Goal: Task Accomplishment & Management: Use online tool/utility

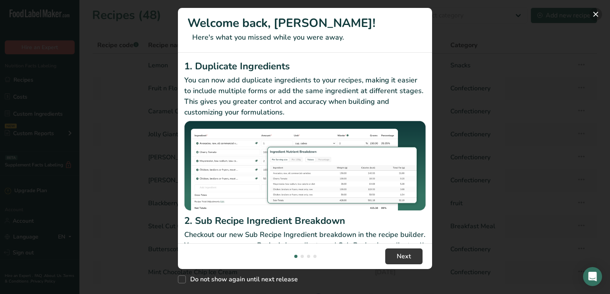
click at [596, 12] on button "New Features" at bounding box center [595, 14] width 13 height 13
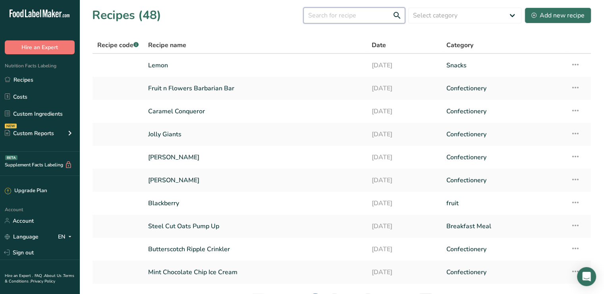
click at [360, 15] on input "text" at bounding box center [354, 16] width 102 height 16
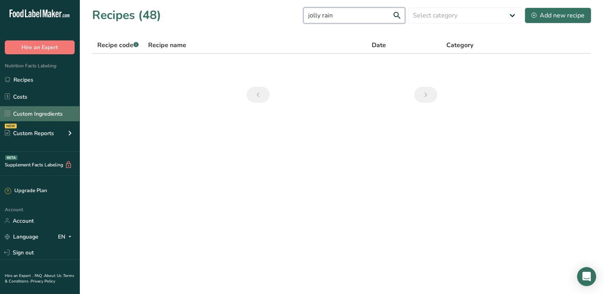
type input "jolly rain"
click at [24, 121] on link "Custom Ingredients" at bounding box center [39, 113] width 79 height 15
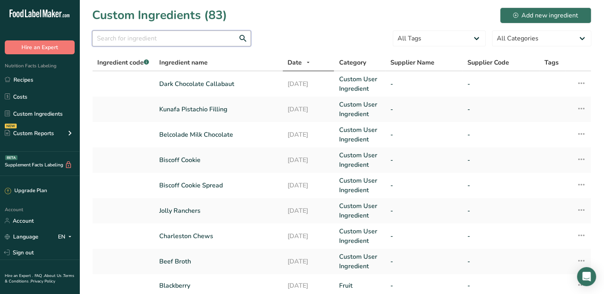
click at [110, 38] on input "text" at bounding box center [171, 39] width 159 height 16
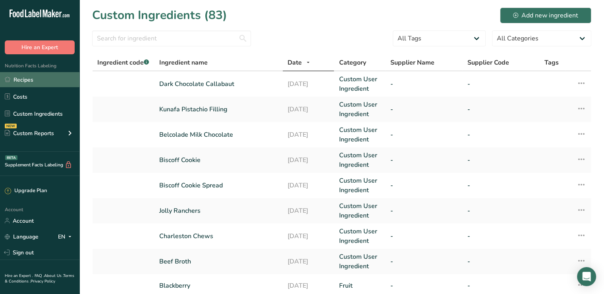
click at [20, 83] on link "Recipes" at bounding box center [39, 79] width 79 height 15
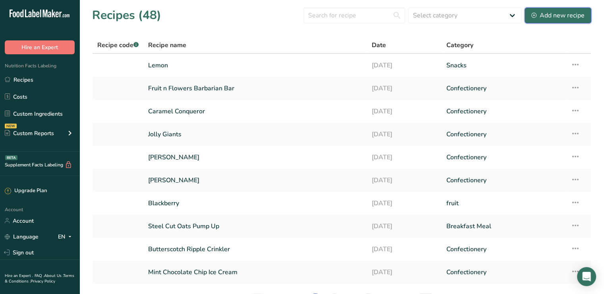
click at [546, 14] on div "Add new recipe" at bounding box center [557, 16] width 53 height 10
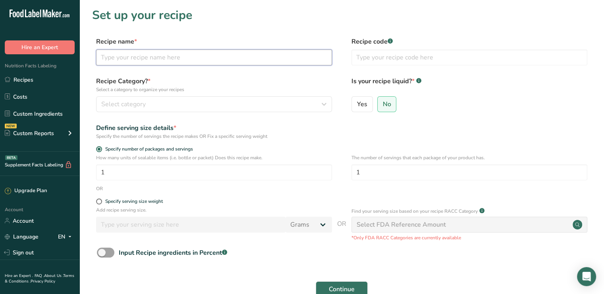
click at [113, 57] on input "text" at bounding box center [214, 58] width 236 height 16
type input "jolly raindropz barbarian bar"
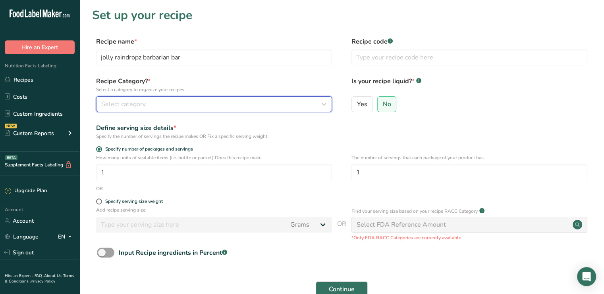
click at [174, 108] on div "Select category" at bounding box center [211, 105] width 221 height 10
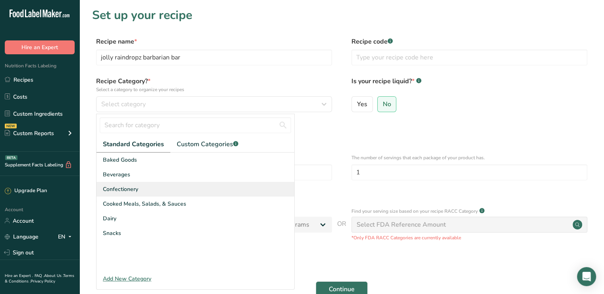
click at [130, 191] on span "Confectionery" at bounding box center [120, 189] width 35 height 8
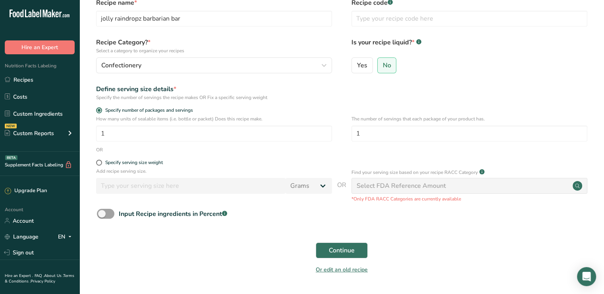
scroll to position [40, 0]
click at [103, 159] on span "Specify serving size weight" at bounding box center [132, 162] width 61 height 6
click at [101, 160] on input "Specify serving size weight" at bounding box center [98, 162] width 5 height 5
radio input "true"
radio input "false"
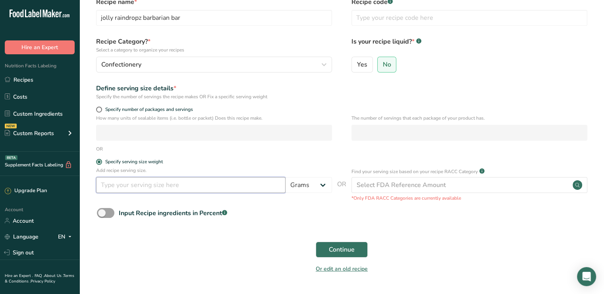
click at [108, 186] on input "number" at bounding box center [190, 185] width 189 height 16
type input "100"
click at [315, 249] on div "Continue" at bounding box center [341, 249] width 499 height 25
click at [325, 245] on button "Continue" at bounding box center [341, 250] width 52 height 16
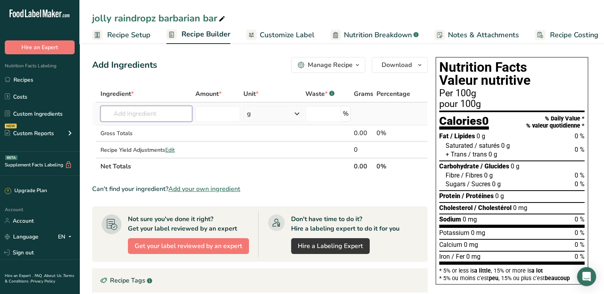
click at [137, 108] on input "text" at bounding box center [145, 114] width 91 height 16
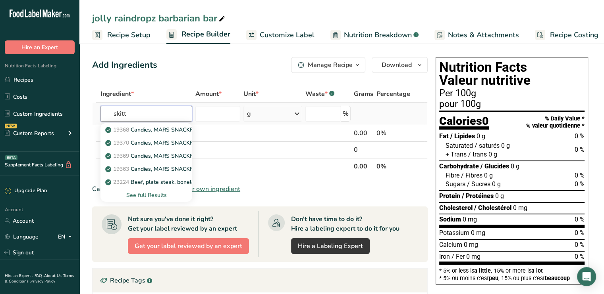
type input "skitt"
click at [138, 197] on div "See full Results" at bounding box center [146, 195] width 79 height 8
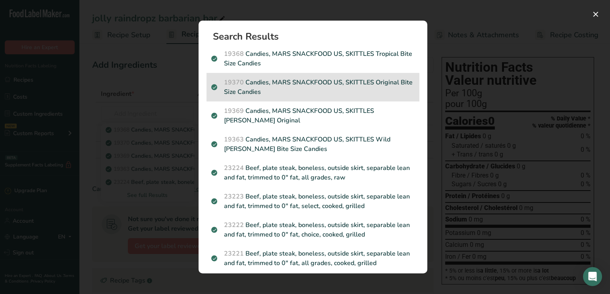
click at [333, 90] on p "19370 Candies, MARS SNACKFOOD US, SKITTLES Original Bite Size Candies" at bounding box center [312, 87] width 203 height 19
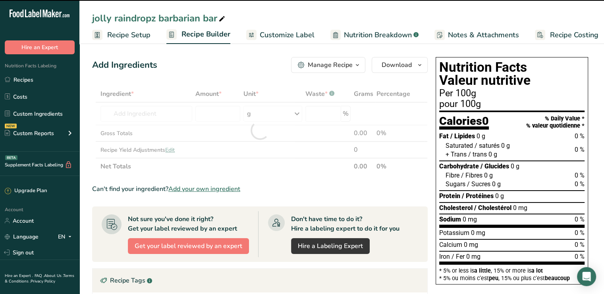
type input "0"
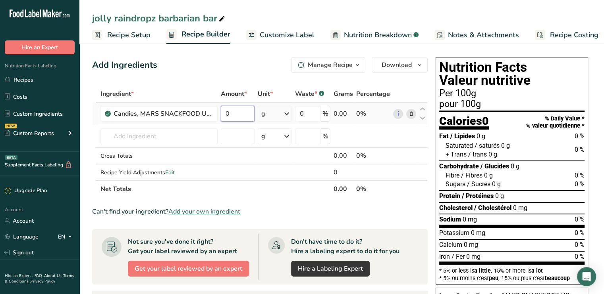
drag, startPoint x: 229, startPoint y: 115, endPoint x: 217, endPoint y: 123, distance: 14.8
click at [217, 123] on tr "Candies, MARS SNACKFOOD US, SKITTLES Original Bite Size Candies 0 g Portions 1 …" at bounding box center [259, 114] width 335 height 23
type input "50"
click at [160, 139] on div "Ingredient * Amount * Unit * Waste * .a-a{fill:#347362;}.b-a{fill:#fff;} Grams …" at bounding box center [259, 142] width 335 height 112
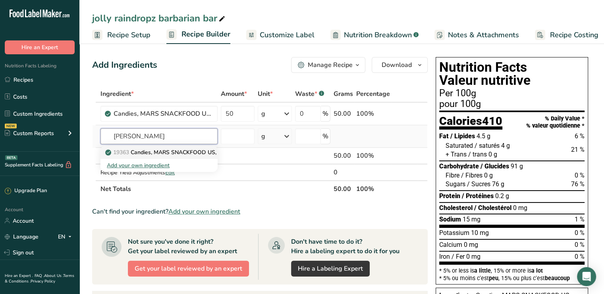
type input "[PERSON_NAME]"
click at [158, 152] on p "19363 Candies, MARS SNACKFOOD US, SKITTLES Wild [PERSON_NAME] Bite Size Candies" at bounding box center [229, 152] width 244 height 8
type input "Candies, MARS SNACKFOOD US, SKITTLES Wild [PERSON_NAME] Bite Size Candies"
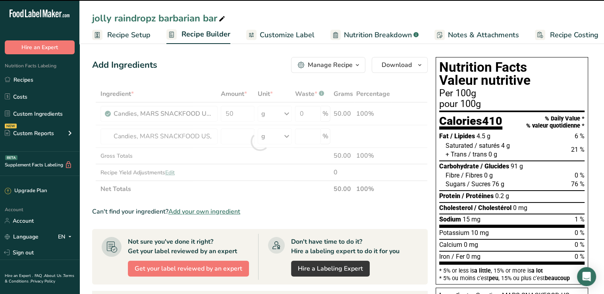
type input "0"
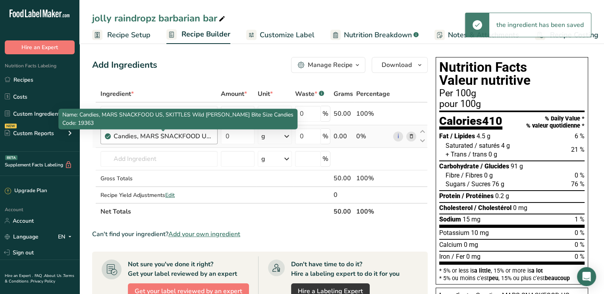
click at [181, 135] on div "Candies, MARS SNACKFOOD US, SKITTLES Wild [PERSON_NAME] Bite Size Candies" at bounding box center [162, 137] width 99 height 10
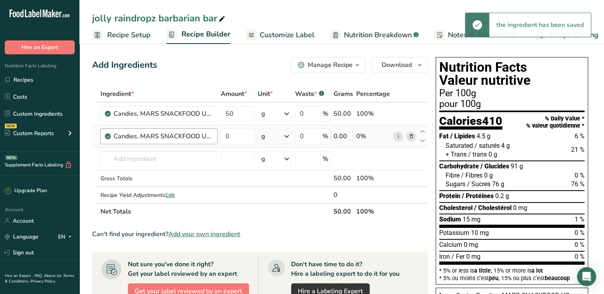
click at [181, 136] on div "Candies, MARS SNACKFOOD US, SKITTLES Wild [PERSON_NAME] Bite Size Candies" at bounding box center [162, 137] width 99 height 10
click at [235, 137] on input "0" at bounding box center [238, 137] width 34 height 16
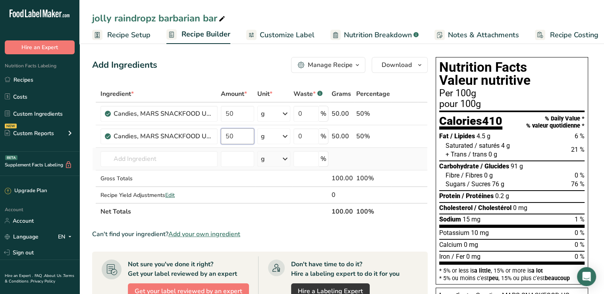
type input "50"
click at [156, 166] on div "Ingredient * Amount * Unit * Waste * .a-a{fill:#347362;}.b-a{fill:#fff;} Grams …" at bounding box center [259, 153] width 335 height 135
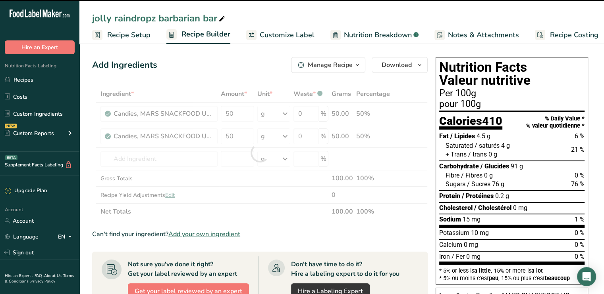
click at [159, 140] on div at bounding box center [259, 153] width 335 height 135
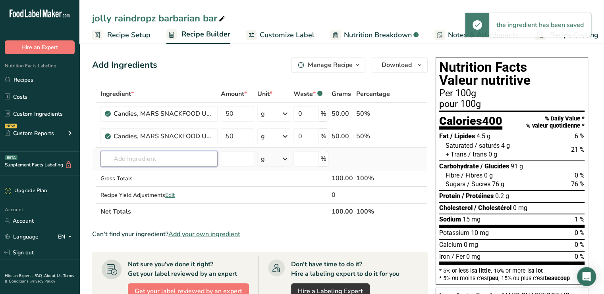
click at [140, 163] on input "text" at bounding box center [158, 159] width 117 height 16
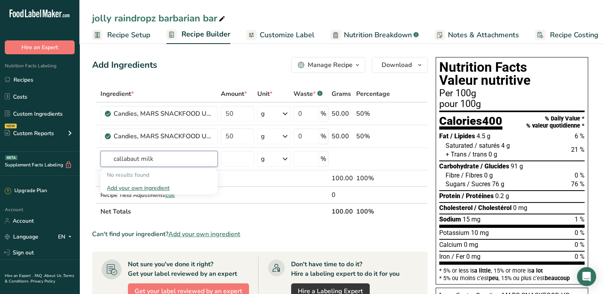
type input "callabaut milk"
click at [30, 116] on link "Custom Ingredients" at bounding box center [39, 113] width 79 height 15
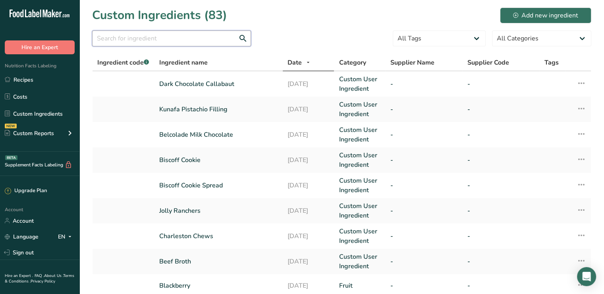
click at [123, 33] on input "text" at bounding box center [171, 39] width 159 height 16
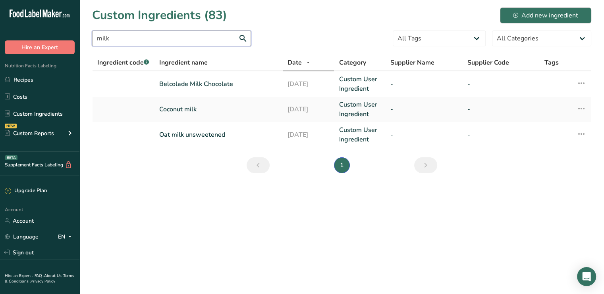
type input "milk"
click at [521, 11] on div "Add new ingredient" at bounding box center [545, 16] width 65 height 10
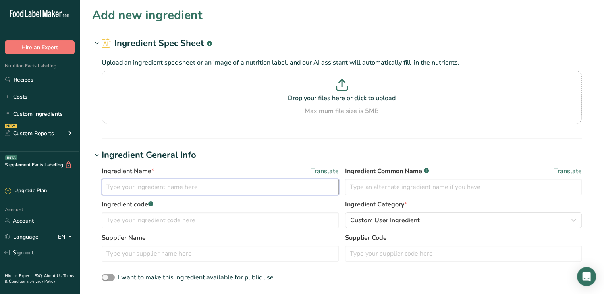
click at [138, 183] on input "text" at bounding box center [220, 187] width 237 height 16
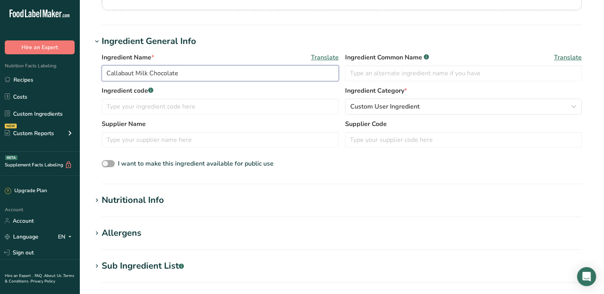
scroll to position [119, 0]
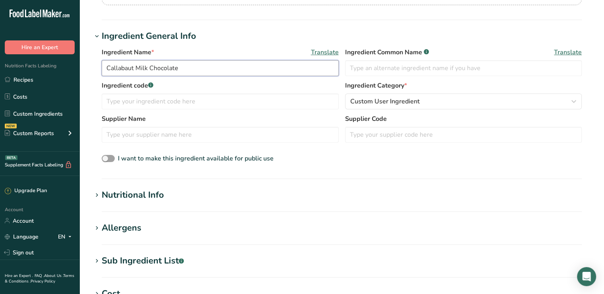
type input "Callabaut Milk Chocolate"
click at [154, 189] on div "Nutritional Info" at bounding box center [133, 195] width 62 height 13
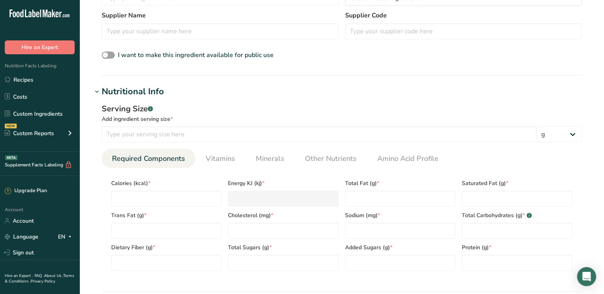
scroll to position [278, 0]
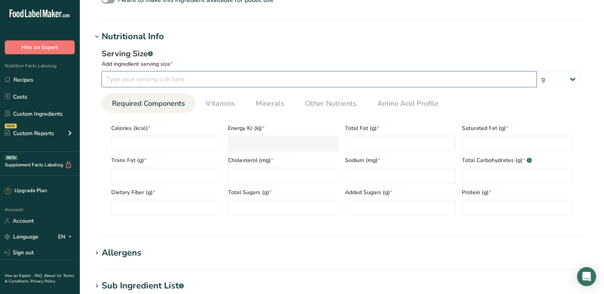
click at [120, 79] on input "number" at bounding box center [319, 79] width 435 height 16
type input "30"
click at [136, 145] on input "number" at bounding box center [166, 144] width 110 height 16
type input "1"
type KJ "4.2"
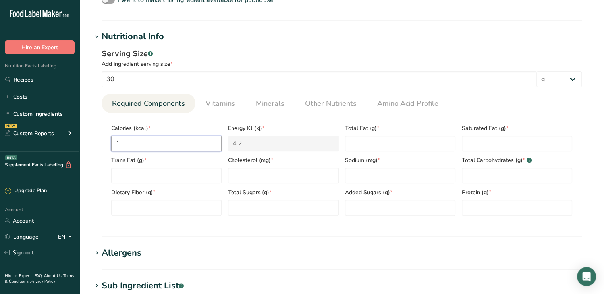
type input "16"
type KJ "66.9"
type input "160"
type KJ "669.4"
type input "160"
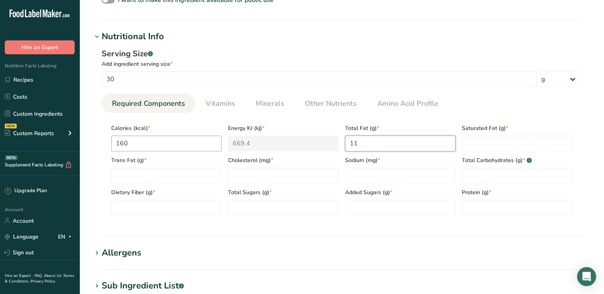
type Fat "11"
type Fat "7"
type Fat "0"
type input "5"
type input "25"
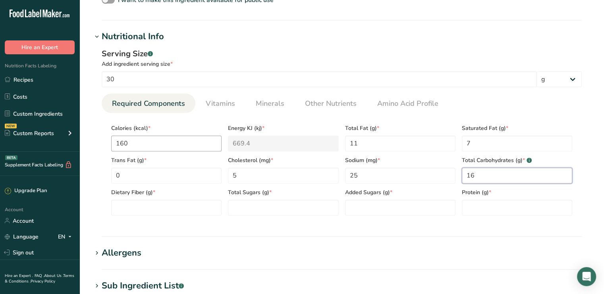
type Carbohydrates "16"
type Fiber "0"
type Sugars "15"
type Sugars "13"
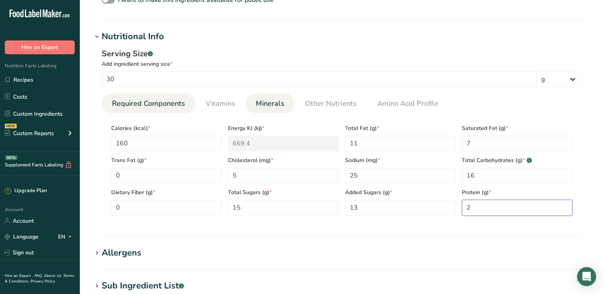
type input "2"
click at [279, 101] on span "Minerals" at bounding box center [270, 103] width 29 height 11
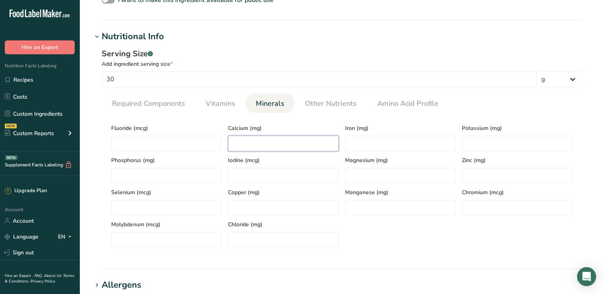
click at [251, 139] on input "number" at bounding box center [283, 144] width 110 height 16
type input "62"
type input "1"
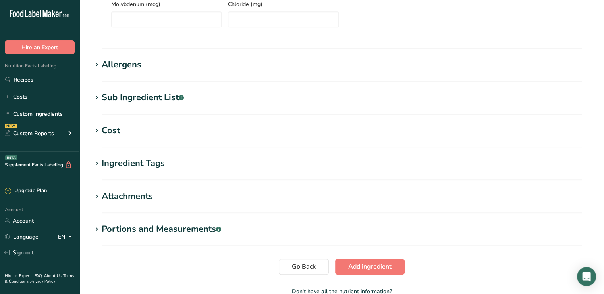
scroll to position [546, 0]
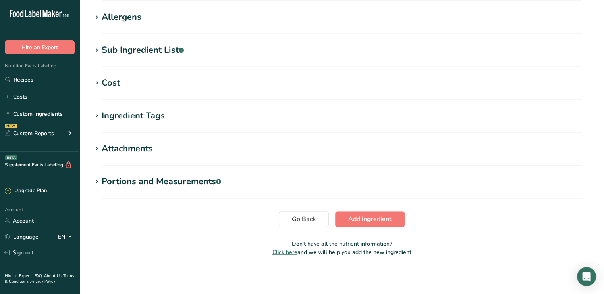
type input "124"
click at [379, 218] on span "Add ingredient" at bounding box center [369, 220] width 43 height 10
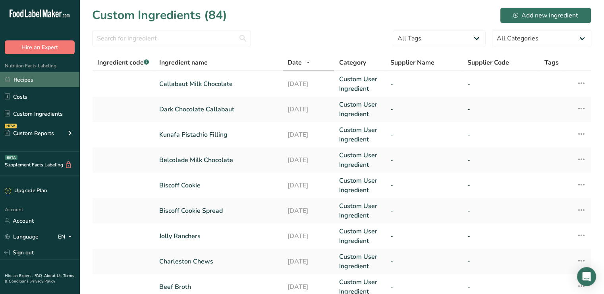
click at [23, 81] on link "Recipes" at bounding box center [39, 79] width 79 height 15
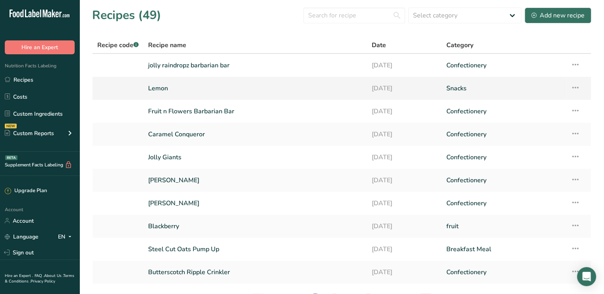
drag, startPoint x: 213, startPoint y: 62, endPoint x: 213, endPoint y: 83, distance: 20.6
click at [213, 62] on link "jolly raindropz barbarian bar" at bounding box center [255, 65] width 214 height 17
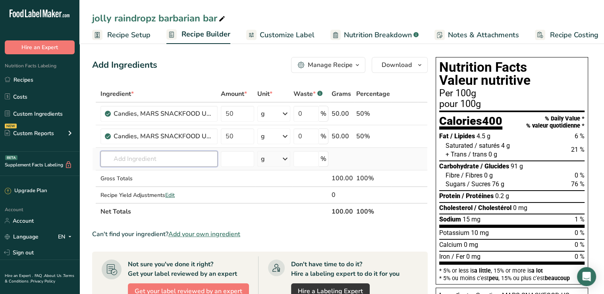
click at [127, 158] on input "text" at bounding box center [158, 159] width 117 height 16
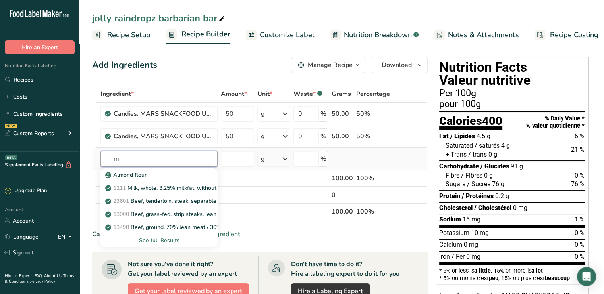
type input "m"
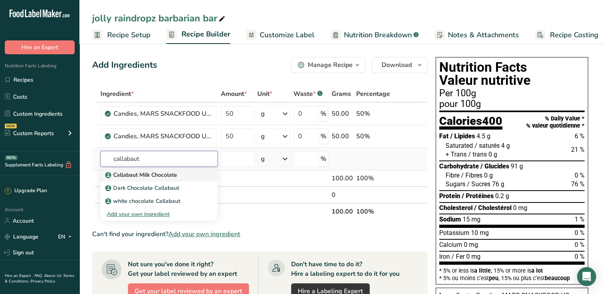
type input "callabaut"
click at [154, 177] on p "Callabaut Milk Chocolate" at bounding box center [142, 175] width 70 height 8
type input "Callabaut Milk Chocolate"
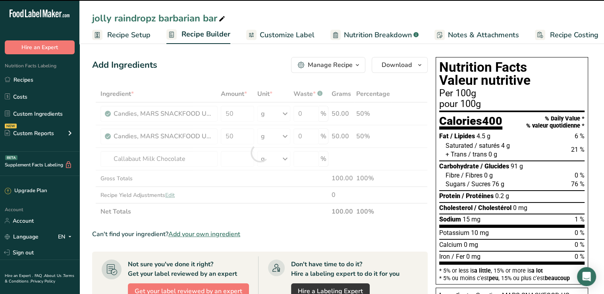
type input "0"
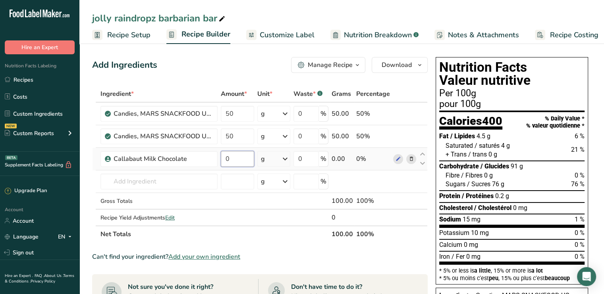
drag, startPoint x: 229, startPoint y: 156, endPoint x: 223, endPoint y: 158, distance: 6.3
click at [223, 158] on input "0" at bounding box center [237, 159] width 33 height 16
drag, startPoint x: 241, startPoint y: 157, endPoint x: 218, endPoint y: 157, distance: 23.4
click at [218, 157] on tr "Callabaut Milk Chocolate 125 g Weight Units g kg mg See more Volume Units l Vol…" at bounding box center [259, 159] width 335 height 23
type input "3"
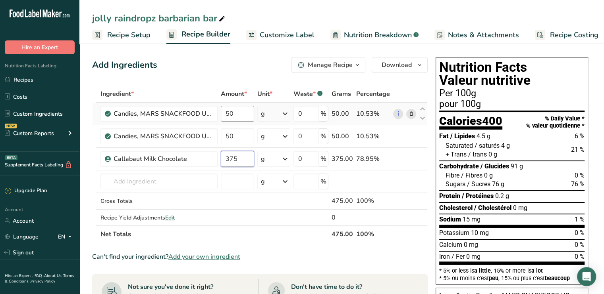
type input "375"
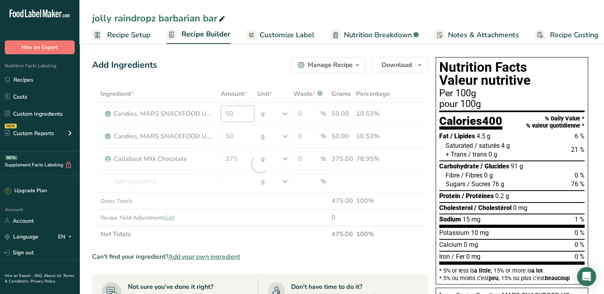
drag, startPoint x: 238, startPoint y: 113, endPoint x: 219, endPoint y: 112, distance: 19.9
click at [227, 112] on div "Ingredient * Amount * Unit * Waste * .a-a{fill:#347362;}.b-a{fill:#fff;} Grams …" at bounding box center [259, 164] width 335 height 157
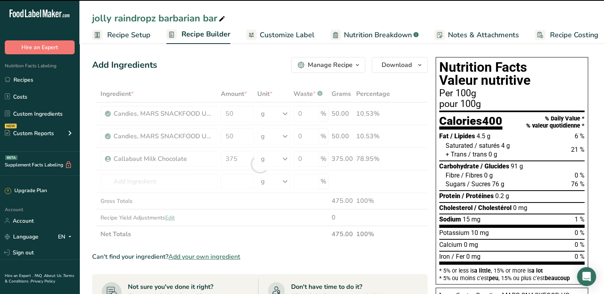
click at [218, 112] on div at bounding box center [259, 164] width 335 height 157
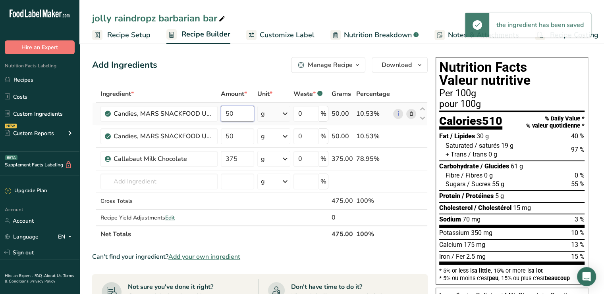
drag, startPoint x: 240, startPoint y: 111, endPoint x: 219, endPoint y: 115, distance: 21.5
click at [219, 115] on td "50" at bounding box center [237, 114] width 37 height 23
type input "75"
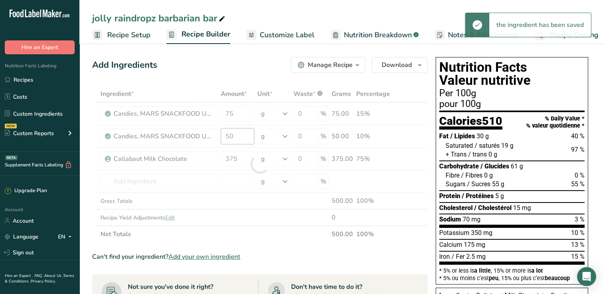
drag, startPoint x: 240, startPoint y: 137, endPoint x: 214, endPoint y: 137, distance: 26.6
click at [214, 137] on div "Ingredient * Amount * Unit * Waste * .a-a{fill:#347362;}.b-a{fill:#fff;} Grams …" at bounding box center [259, 164] width 335 height 157
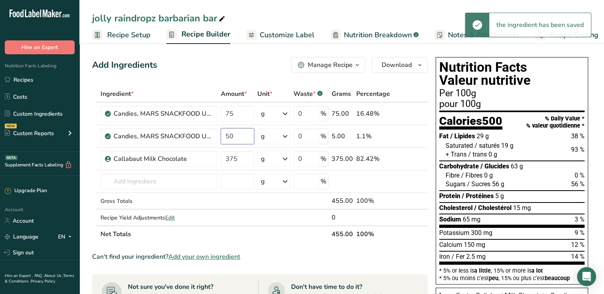
type input "5"
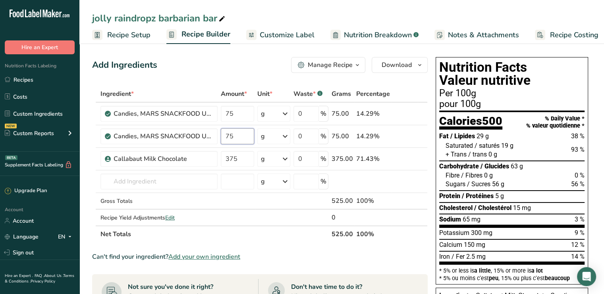
type input "75"
click at [272, 235] on div "Ingredient * Amount * Unit * Waste * .a-a{fill:#347362;}.b-a{fill:#fff;} Grams …" at bounding box center [259, 164] width 335 height 157
drag, startPoint x: 234, startPoint y: 114, endPoint x: 225, endPoint y: 115, distance: 9.2
click at [225, 115] on input "75" at bounding box center [237, 114] width 33 height 16
type input "100"
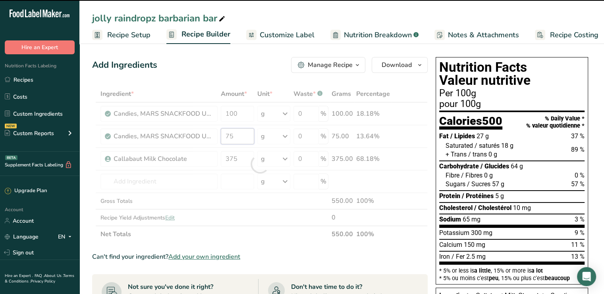
drag, startPoint x: 230, startPoint y: 135, endPoint x: 218, endPoint y: 137, distance: 12.5
click at [218, 137] on div "Ingredient * Amount * Unit * Waste * .a-a{fill:#347362;}.b-a{fill:#fff;} Grams …" at bounding box center [259, 164] width 335 height 157
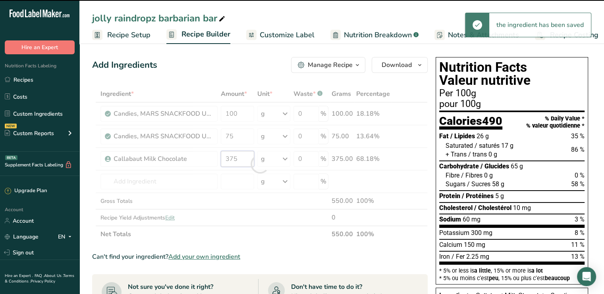
drag, startPoint x: 237, startPoint y: 158, endPoint x: 220, endPoint y: 159, distance: 16.3
click at [220, 159] on div "Ingredient * Amount * Unit * Waste * .a-a{fill:#347362;}.b-a{fill:#fff;} Grams …" at bounding box center [259, 164] width 335 height 157
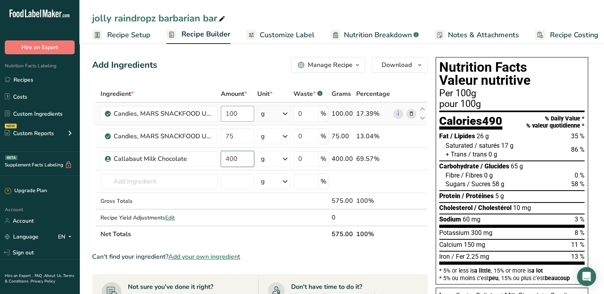
type input "400"
click at [238, 111] on div "Ingredient * Amount * Unit * Waste * .a-a{fill:#347362;}.b-a{fill:#fff;} Grams …" at bounding box center [259, 164] width 335 height 157
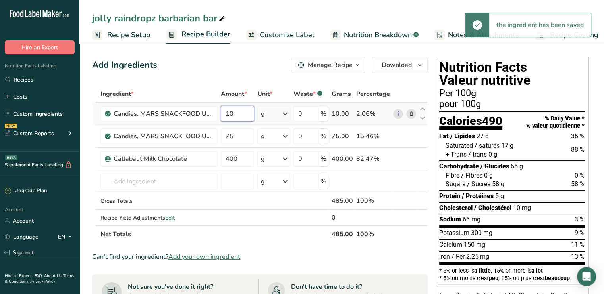
type input "1"
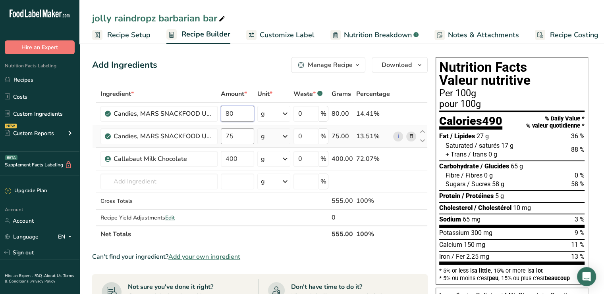
type input "80"
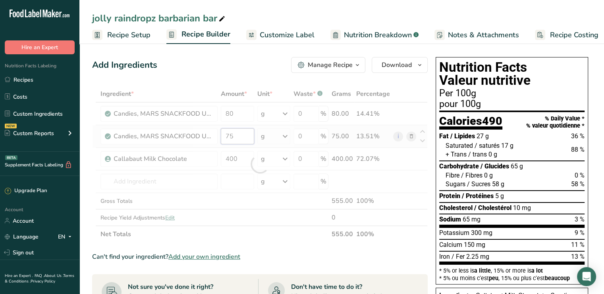
click at [237, 140] on div "Ingredient * Amount * Unit * Waste * .a-a{fill:#347362;}.b-a{fill:#fff;} Grams …" at bounding box center [259, 164] width 335 height 157
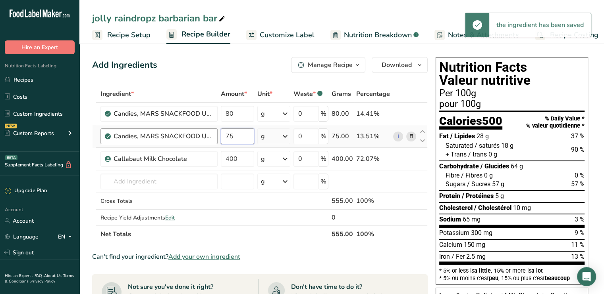
drag, startPoint x: 240, startPoint y: 132, endPoint x: 213, endPoint y: 135, distance: 27.2
click at [213, 135] on tr "Candies, MARS SNACKFOOD US, SKITTLES Wild [PERSON_NAME] Bite Size Candies 75 g …" at bounding box center [259, 136] width 335 height 23
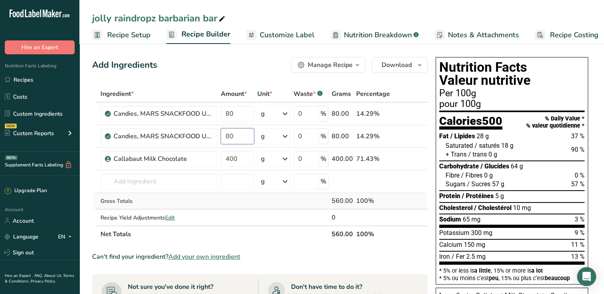
type input "80"
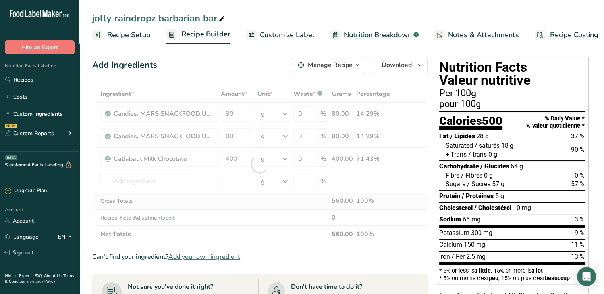
click at [239, 200] on div "Ingredient * Amount * Unit * Waste * .a-a{fill:#347362;}.b-a{fill:#fff;} Grams …" at bounding box center [259, 164] width 335 height 157
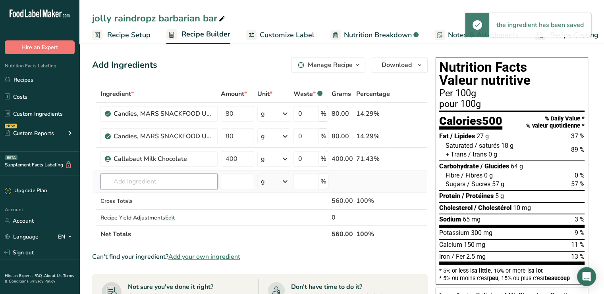
click at [114, 180] on input "text" at bounding box center [158, 182] width 117 height 16
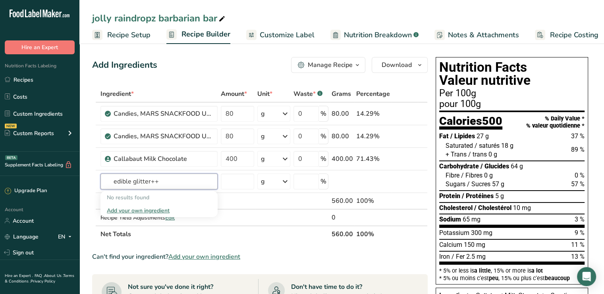
type input "edible glitter++"
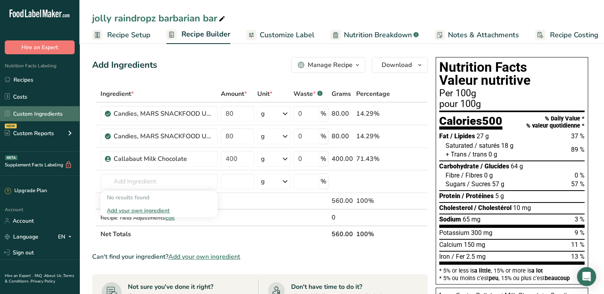
click at [73, 111] on link "Custom Ingredients" at bounding box center [39, 113] width 79 height 15
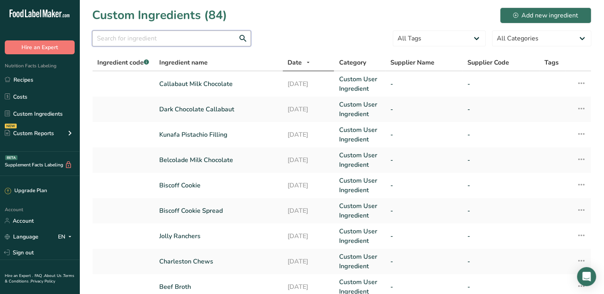
click at [138, 36] on input "text" at bounding box center [171, 39] width 159 height 16
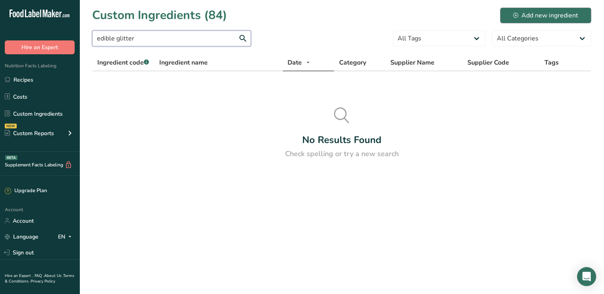
type input "edible glitter"
click at [521, 15] on div "Add new ingredient" at bounding box center [545, 16] width 65 height 10
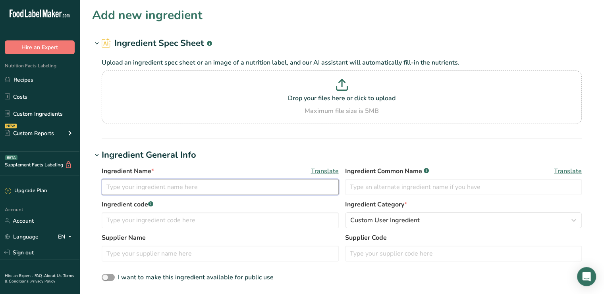
click at [191, 185] on input "text" at bounding box center [220, 187] width 237 height 16
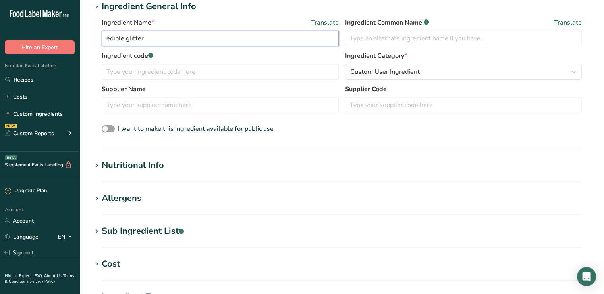
scroll to position [159, 0]
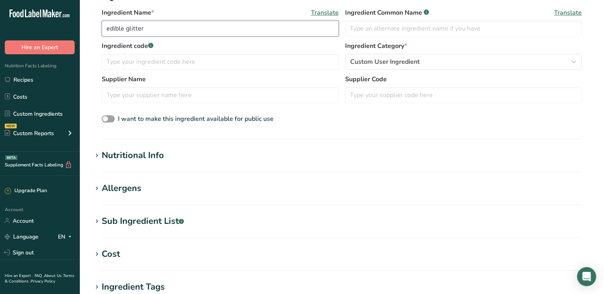
type input "edible glitter"
click at [136, 163] on section "Nutritional Info Serving Size .a-a{fill:#347362;}.b-a{fill:#fff;} Add ingredien…" at bounding box center [341, 160] width 499 height 23
click at [138, 156] on div "Nutritional Info" at bounding box center [133, 155] width 62 height 13
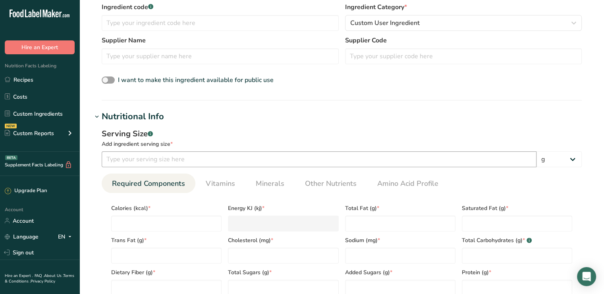
scroll to position [198, 0]
click at [116, 165] on input "number" at bounding box center [319, 159] width 435 height 16
type input "3"
click at [138, 217] on input "number" at bounding box center [166, 223] width 110 height 16
type input "0"
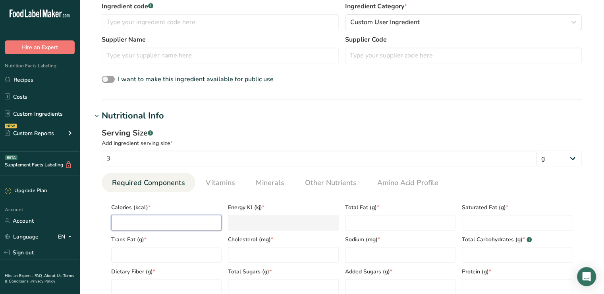
type KJ "0"
type input "0"
type Fat "0"
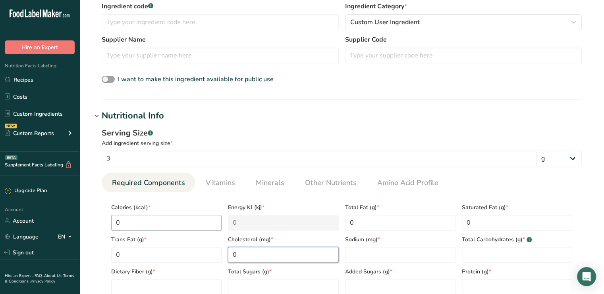
type input "0"
type Carbohydrates "0"
type Fiber "0"
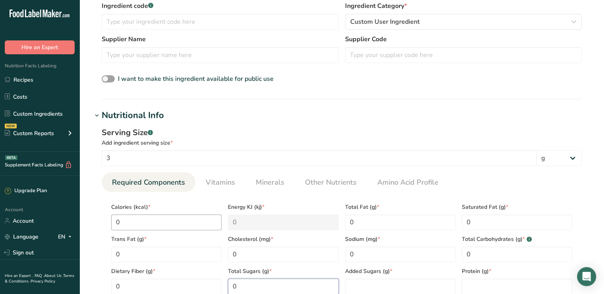
type Sugars "0"
type input "0"
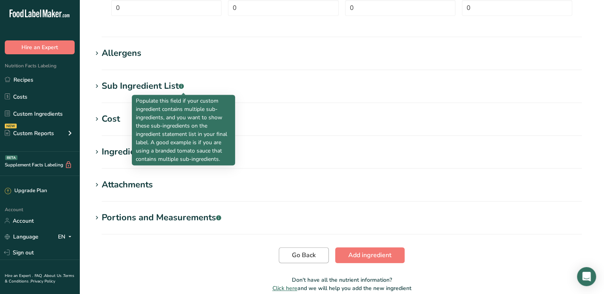
scroll to position [514, 0]
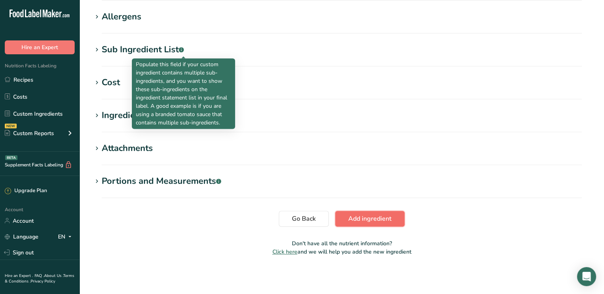
click at [387, 221] on span "Add ingredient" at bounding box center [369, 219] width 43 height 10
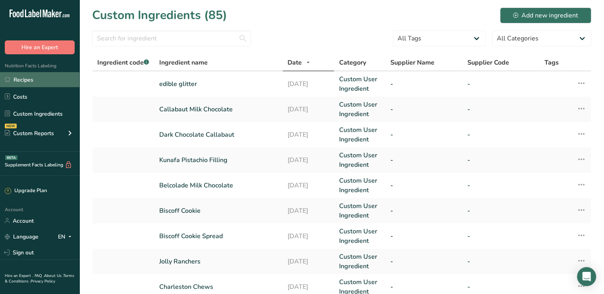
click at [21, 78] on link "Recipes" at bounding box center [39, 79] width 79 height 15
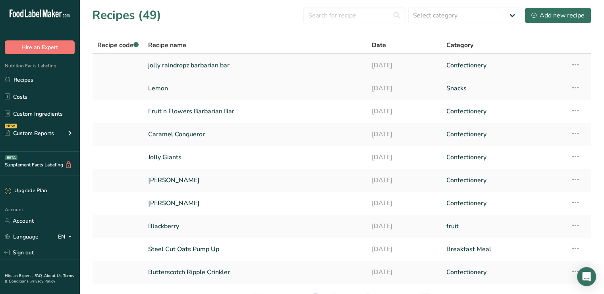
click at [167, 70] on link "jolly raindropz barbarian bar" at bounding box center [255, 65] width 214 height 17
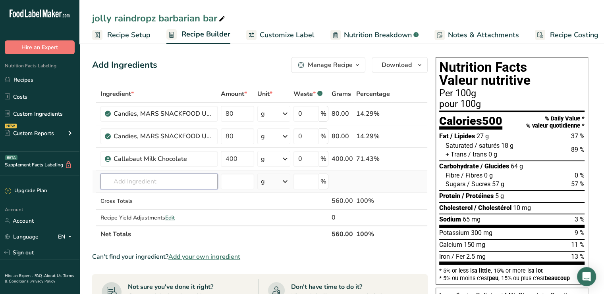
click at [131, 179] on input "text" at bounding box center [158, 182] width 117 height 16
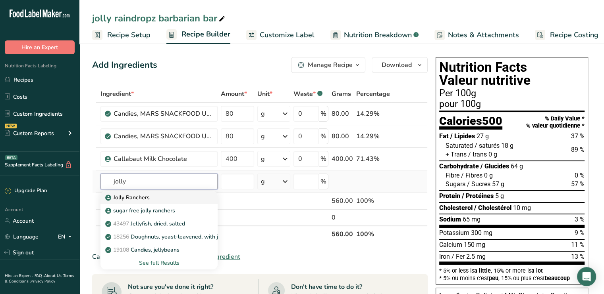
type input "jolly"
click at [133, 195] on p "Jolly Ranchers" at bounding box center [128, 198] width 43 height 8
type input "Jolly Ranchers"
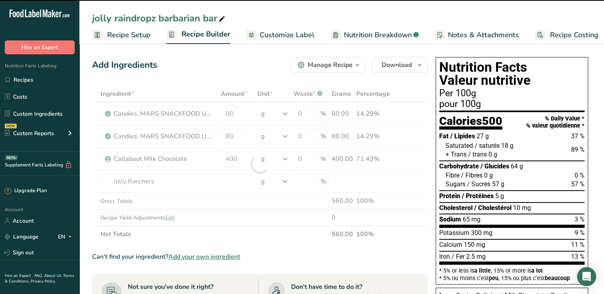
type input "0"
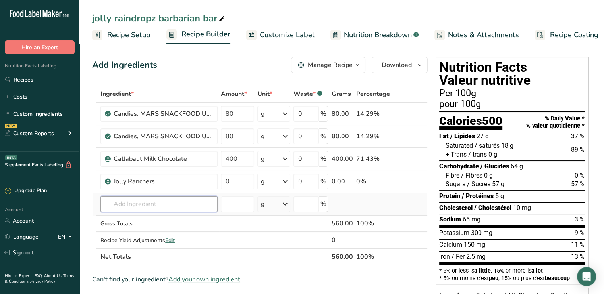
click at [128, 202] on input "text" at bounding box center [158, 204] width 117 height 16
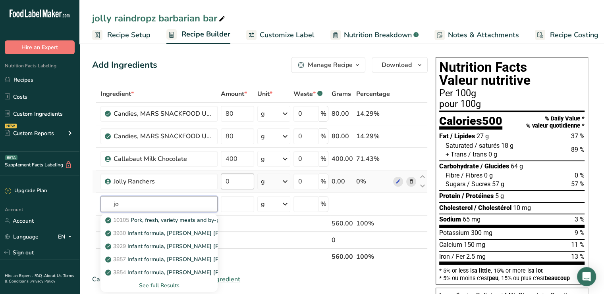
type input "jo"
click at [235, 183] on input "0" at bounding box center [237, 182] width 33 height 16
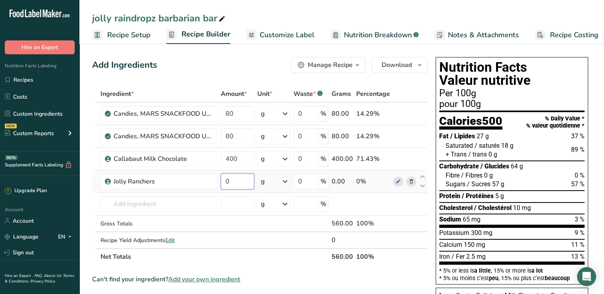
drag, startPoint x: 229, startPoint y: 179, endPoint x: 221, endPoint y: 179, distance: 7.5
click at [221, 179] on input "0" at bounding box center [237, 182] width 33 height 16
type input "40"
click at [260, 249] on div "Ingredient * Amount * Unit * Waste * .a-a{fill:#347362;}.b-a{fill:#fff;} Grams …" at bounding box center [259, 176] width 335 height 180
click at [163, 206] on input "text" at bounding box center [158, 204] width 117 height 16
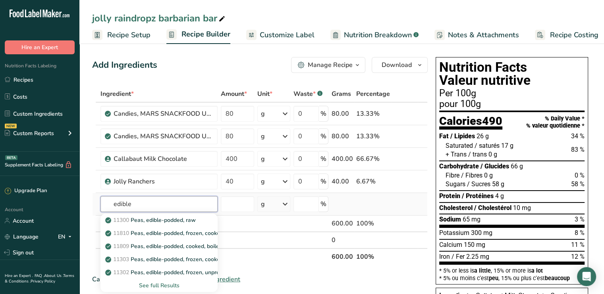
type input "edible"
click at [152, 283] on div "See full Results" at bounding box center [159, 286] width 104 height 8
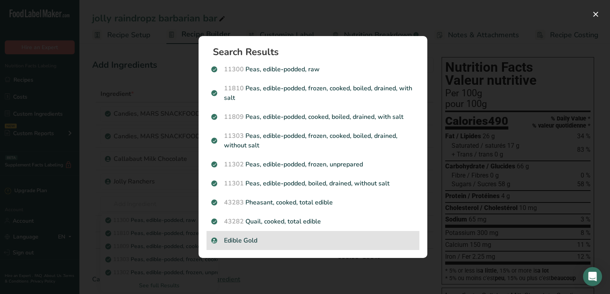
click at [234, 241] on p "Edible Gold" at bounding box center [312, 241] width 203 height 10
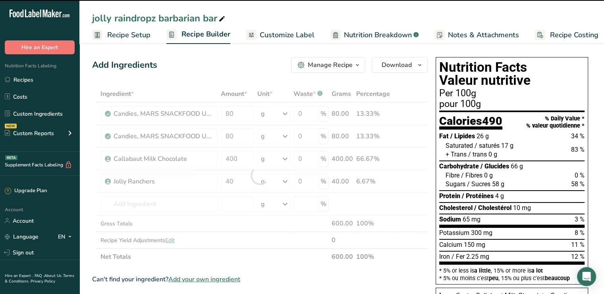
type input "0"
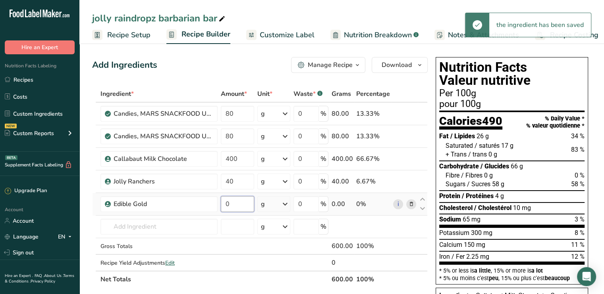
drag, startPoint x: 231, startPoint y: 202, endPoint x: 221, endPoint y: 203, distance: 10.0
click at [221, 203] on input "0" at bounding box center [237, 204] width 33 height 16
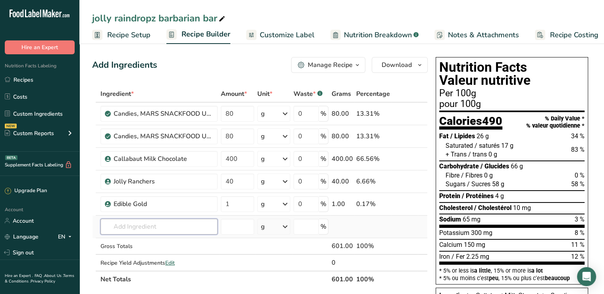
click at [158, 221] on div "Ingredient * Amount * Unit * Waste * .a-a{fill:#347362;}.b-a{fill:#fff;} Grams …" at bounding box center [259, 187] width 335 height 202
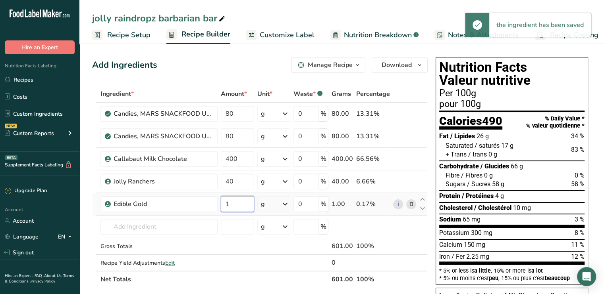
drag, startPoint x: 237, startPoint y: 204, endPoint x: 218, endPoint y: 202, distance: 19.5
click at [218, 202] on tr "Edible Gold 1 g Weight Units g kg mg See more Volume Units l Volume units requi…" at bounding box center [259, 204] width 335 height 23
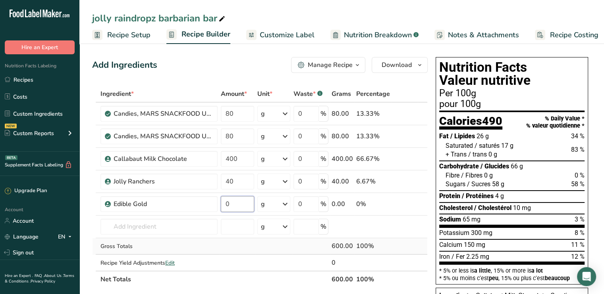
type input "0"
click at [249, 244] on div "Ingredient * Amount * Unit * Waste * .a-a{fill:#347362;}.b-a{fill:#fff;} Grams …" at bounding box center [259, 187] width 335 height 202
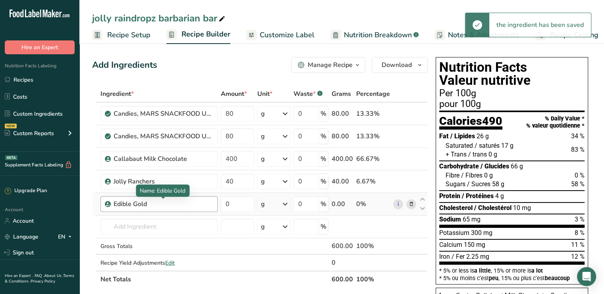
click at [154, 203] on div "Edible Gold" at bounding box center [162, 205] width 99 height 10
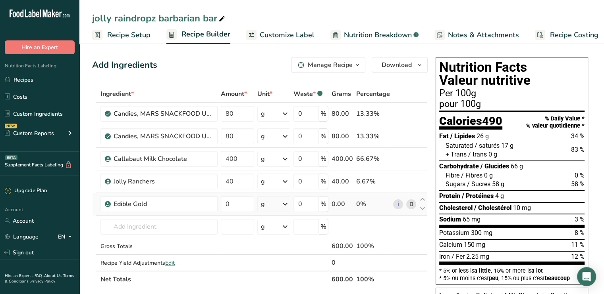
click at [413, 201] on icon at bounding box center [411, 204] width 6 height 8
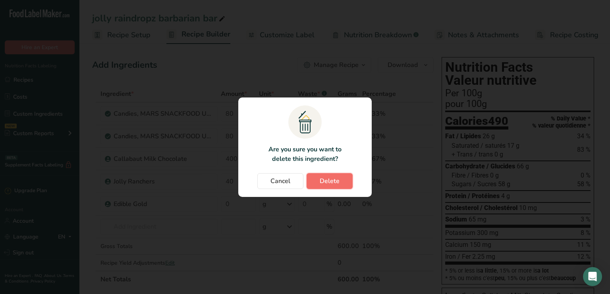
click at [332, 181] on span "Delete" at bounding box center [329, 182] width 20 height 10
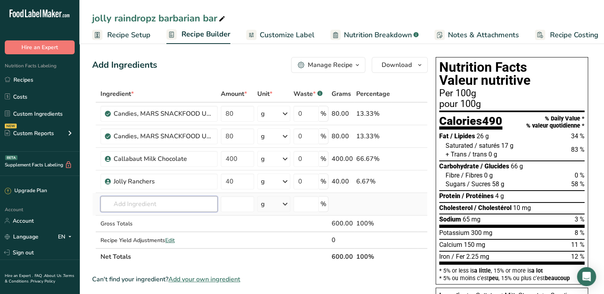
click at [182, 204] on input "text" at bounding box center [158, 204] width 117 height 16
type input "edible glitte"
click at [137, 224] on link "edible glitter" at bounding box center [158, 220] width 117 height 13
type input "edible glitter"
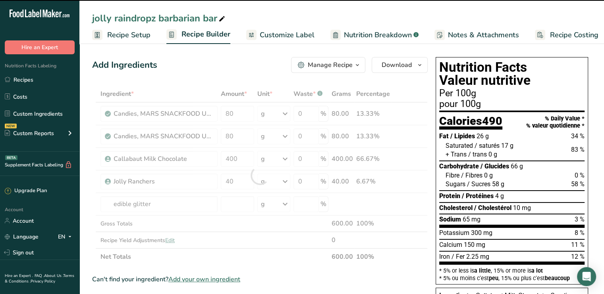
type input "0"
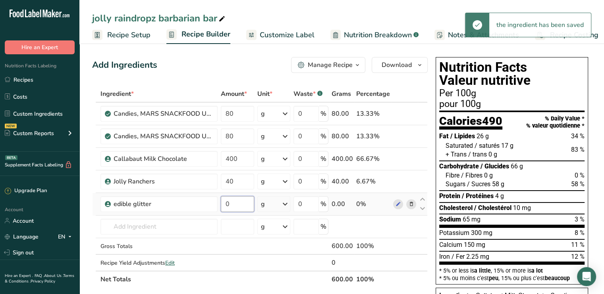
click at [235, 200] on input "0" at bounding box center [237, 204] width 33 height 16
type input "1"
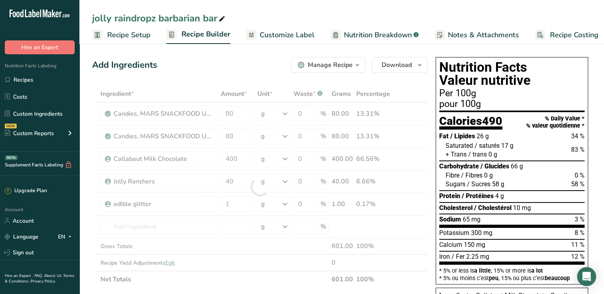
click at [244, 242] on div "Ingredient * Amount * Unit * Waste * .a-a{fill:#347362;}.b-a{fill:#fff;} Grams …" at bounding box center [259, 187] width 335 height 202
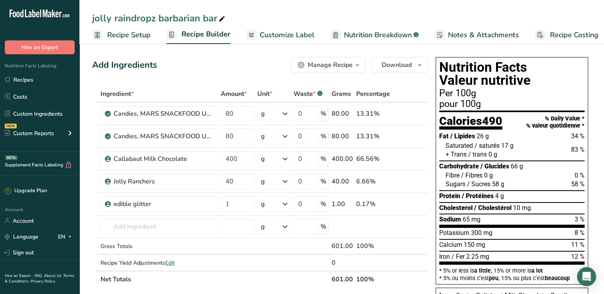
drag, startPoint x: 294, startPoint y: 30, endPoint x: 296, endPoint y: 33, distance: 4.1
click at [295, 30] on span "Customize Label" at bounding box center [287, 35] width 55 height 11
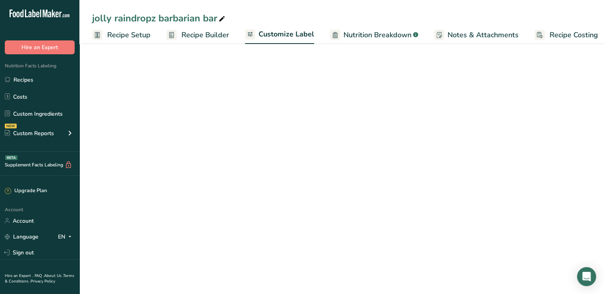
scroll to position [0, 7]
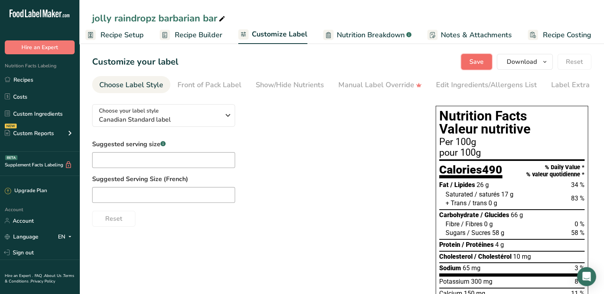
click at [479, 62] on span "Save" at bounding box center [476, 62] width 14 height 10
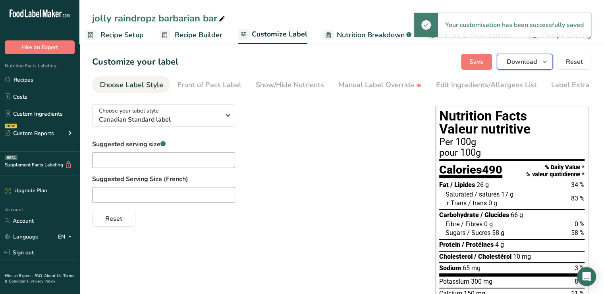
click at [530, 63] on span "Download" at bounding box center [521, 62] width 30 height 10
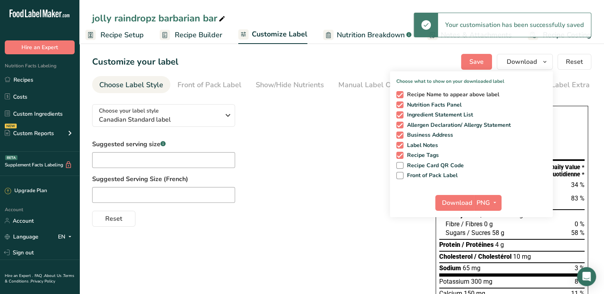
click at [445, 94] on span "Recipe Name to appear above label" at bounding box center [451, 94] width 96 height 7
click at [401, 94] on input "Recipe Name to appear above label" at bounding box center [398, 94] width 5 height 5
checkbox input "false"
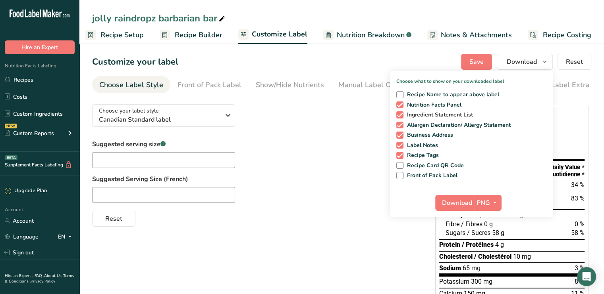
click at [428, 115] on span "Ingredient Statement List" at bounding box center [438, 115] width 70 height 7
click at [401, 115] on input "Ingredient Statement List" at bounding box center [398, 114] width 5 height 5
checkbox input "false"
click at [417, 125] on span "Allergen Declaration/ Allergy Statement" at bounding box center [457, 125] width 108 height 7
click at [401, 125] on input "Allergen Declaration/ Allergy Statement" at bounding box center [398, 125] width 5 height 5
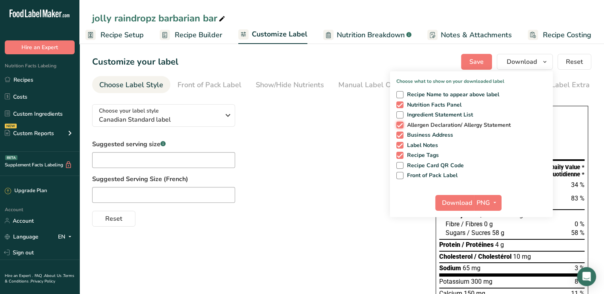
checkbox input "false"
click at [414, 136] on span "Business Address" at bounding box center [428, 135] width 50 height 7
click at [401, 136] on input "Business Address" at bounding box center [398, 135] width 5 height 5
checkbox input "false"
click at [411, 146] on span "Label Notes" at bounding box center [420, 145] width 35 height 7
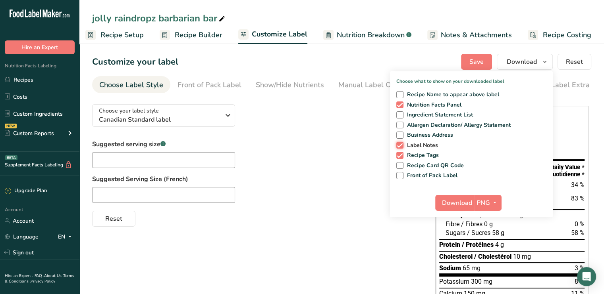
click at [401, 146] on input "Label Notes" at bounding box center [398, 145] width 5 height 5
checkbox input "false"
click at [410, 155] on span "Recipe Tags" at bounding box center [421, 155] width 36 height 7
click at [401, 155] on input "Recipe Tags" at bounding box center [398, 155] width 5 height 5
checkbox input "false"
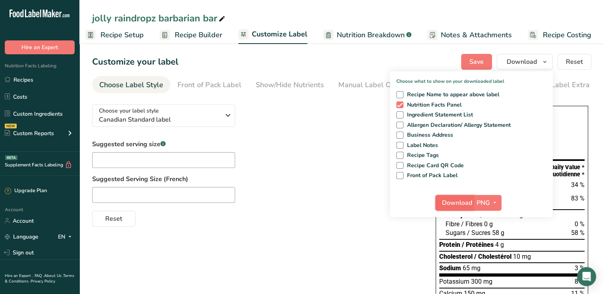
click at [470, 205] on span "Download" at bounding box center [457, 203] width 30 height 10
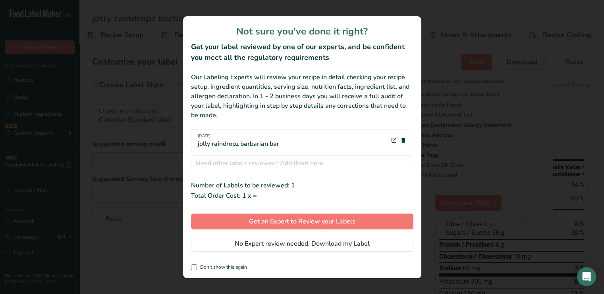
scroll to position [0, 1]
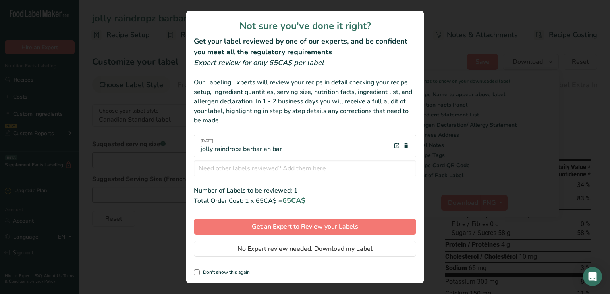
click at [238, 258] on div "Not sure you've done it right? Get your label reviewed by one of our experts, a…" at bounding box center [305, 147] width 238 height 273
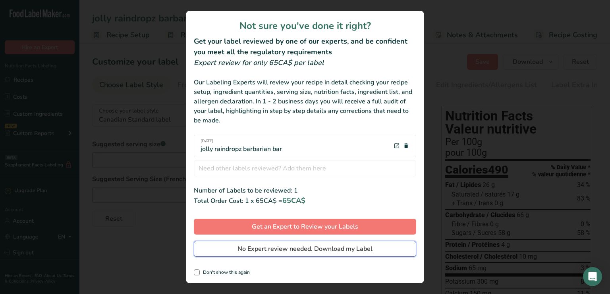
click at [240, 249] on span "No Expert review needed. Download my Label" at bounding box center [304, 249] width 135 height 10
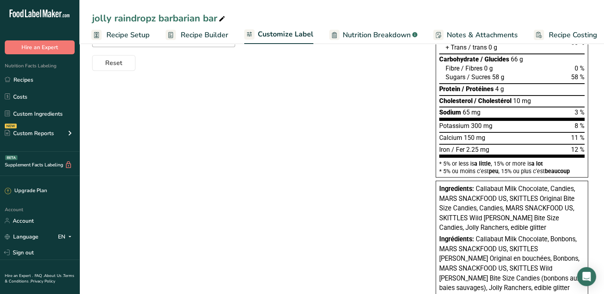
scroll to position [170, 0]
